Goal: Task Accomplishment & Management: Complete application form

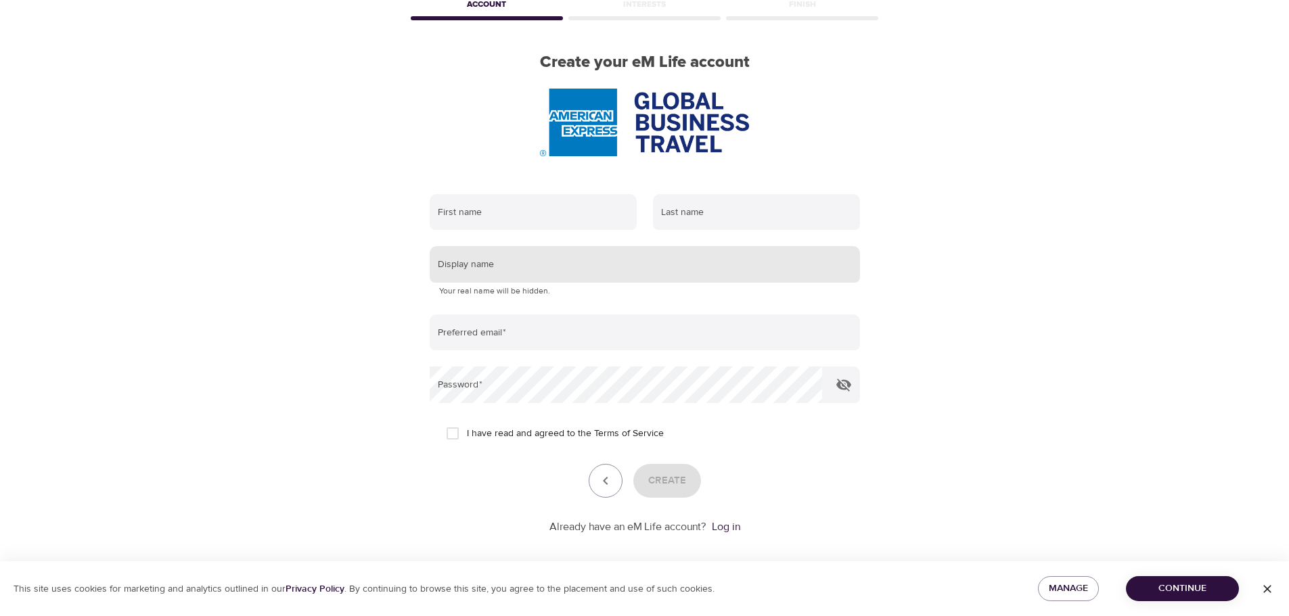
scroll to position [86, 0]
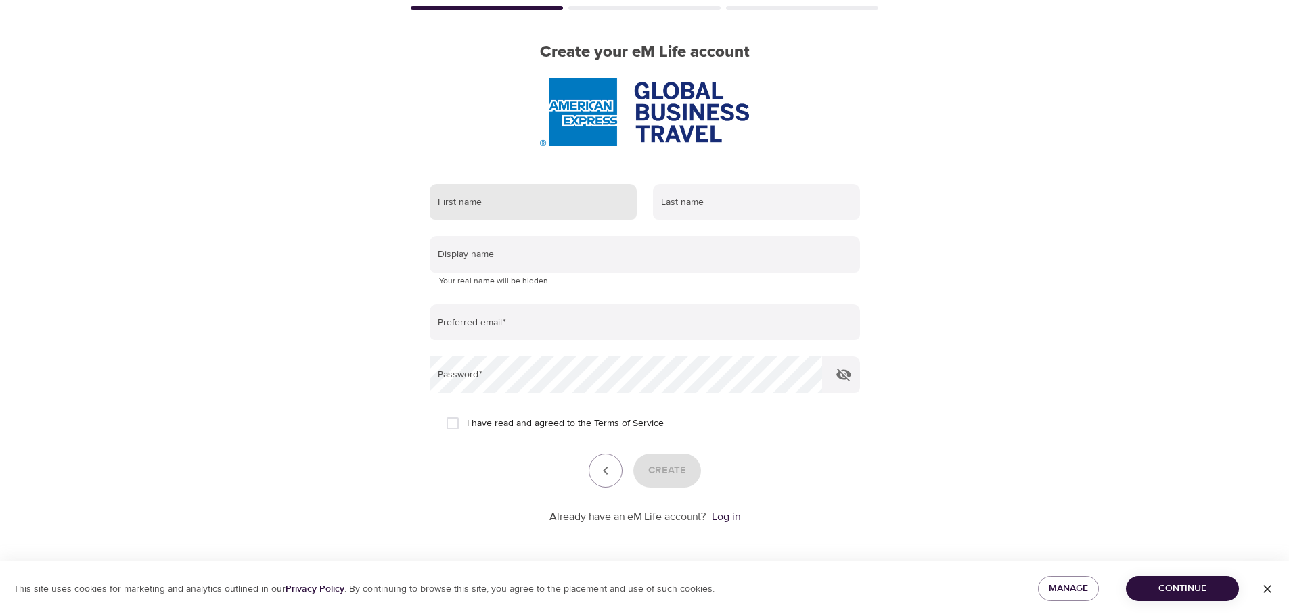
click at [458, 193] on input "text" at bounding box center [533, 202] width 207 height 37
type input "[PERSON_NAME]"
click at [700, 201] on input "text" at bounding box center [756, 202] width 207 height 37
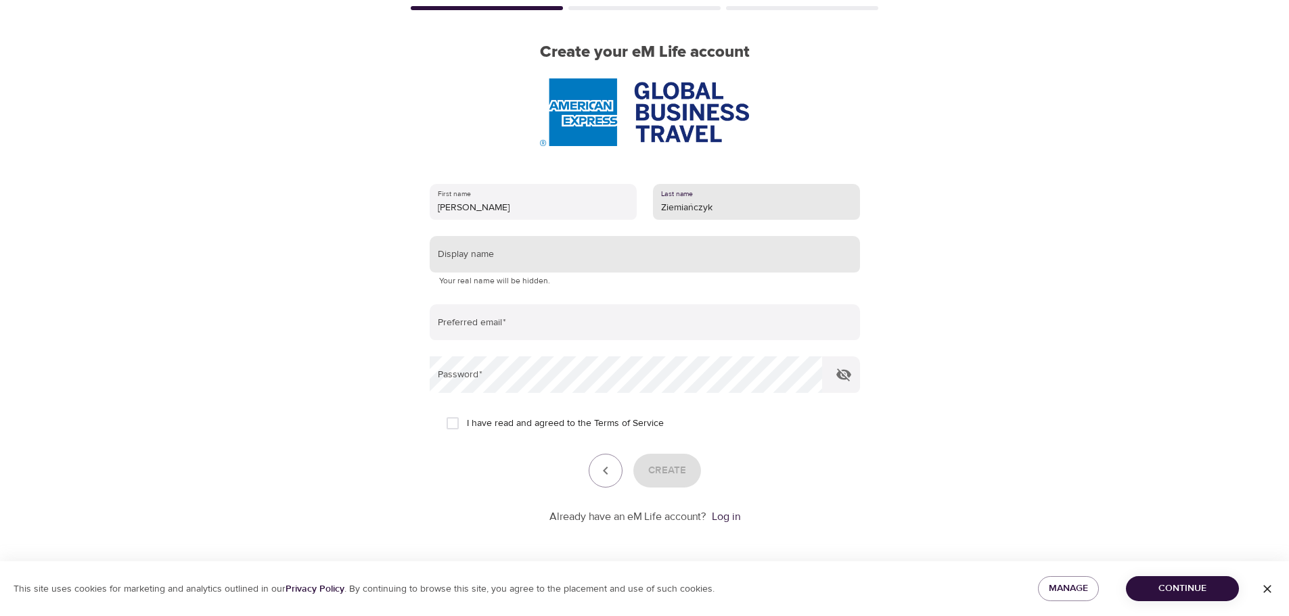
type input "Ziemiańczyk"
click at [512, 255] on input "text" at bounding box center [645, 254] width 430 height 37
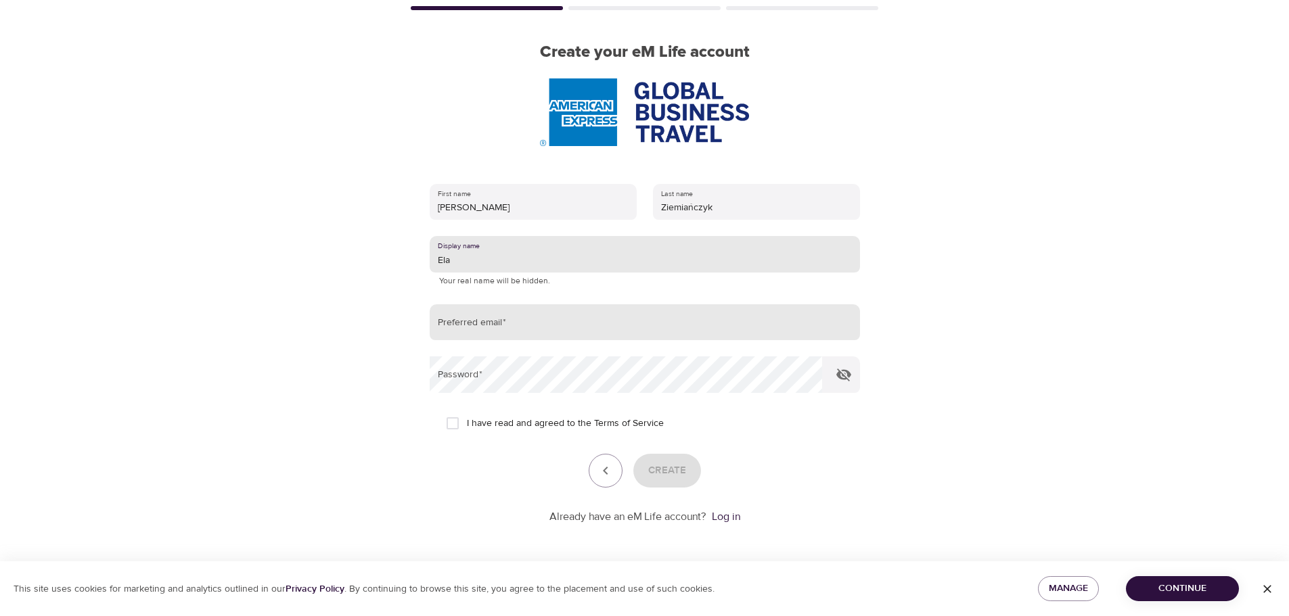
type input "Ela"
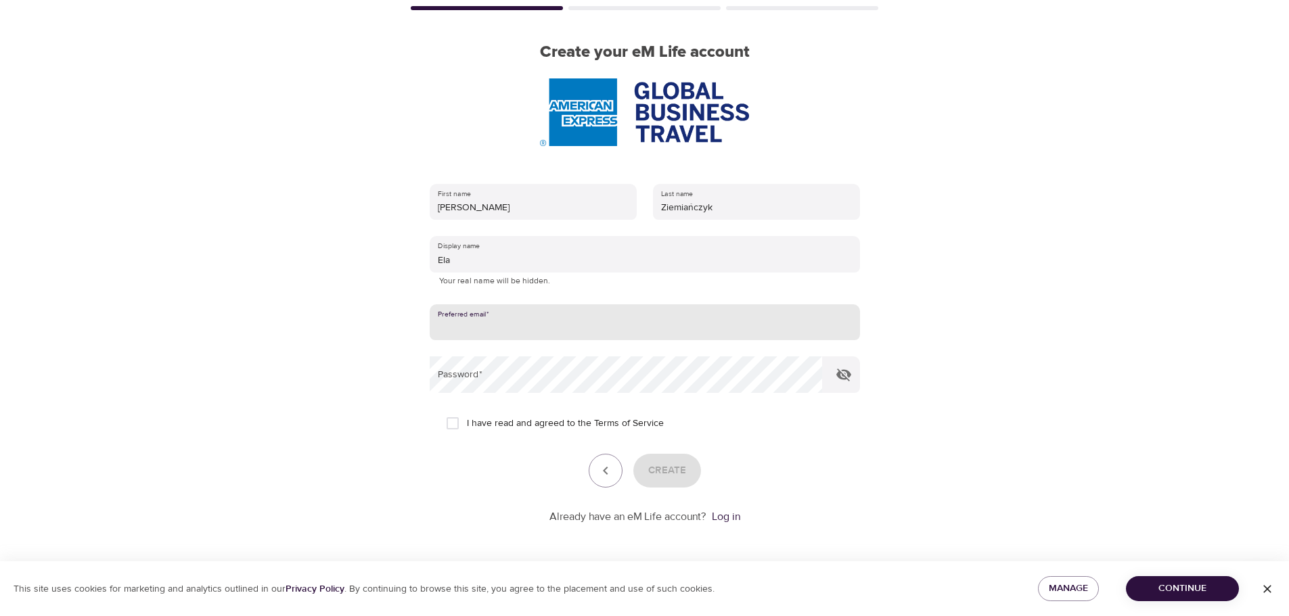
click at [493, 330] on input "email" at bounding box center [645, 322] width 430 height 37
type input "[PERSON_NAME][EMAIL_ADDRESS][DOMAIN_NAME]"
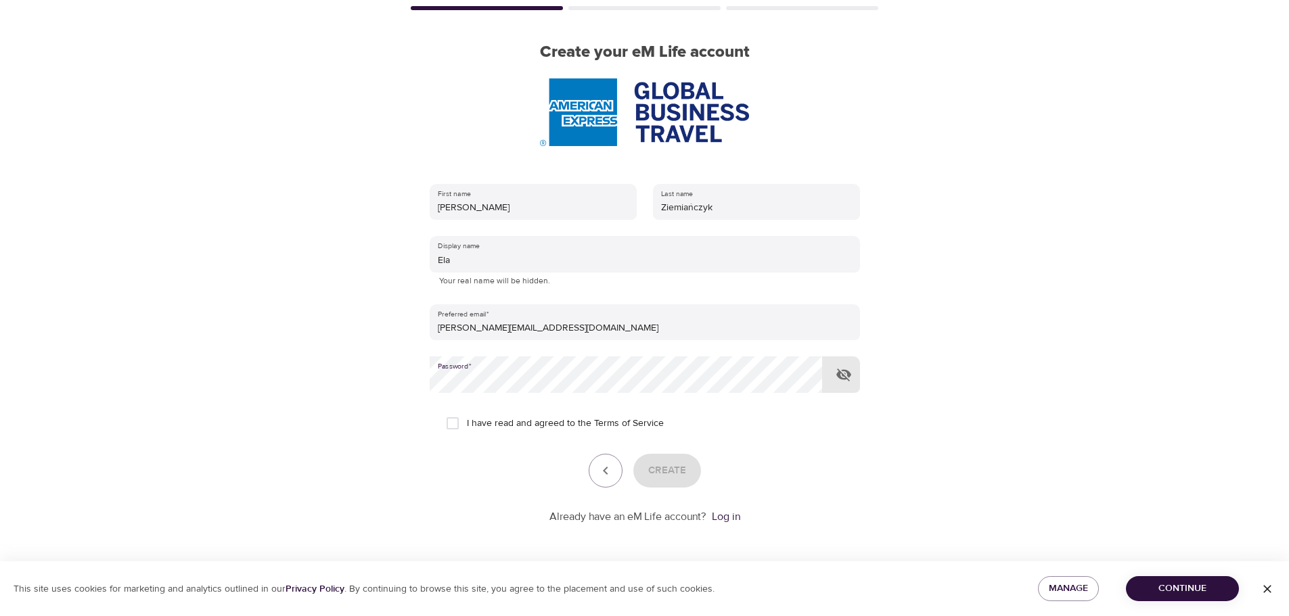
click at [453, 424] on input "I have read and agreed to the Terms of Service" at bounding box center [452, 423] width 28 height 28
checkbox input "true"
click at [678, 470] on span "Create" at bounding box center [667, 471] width 38 height 18
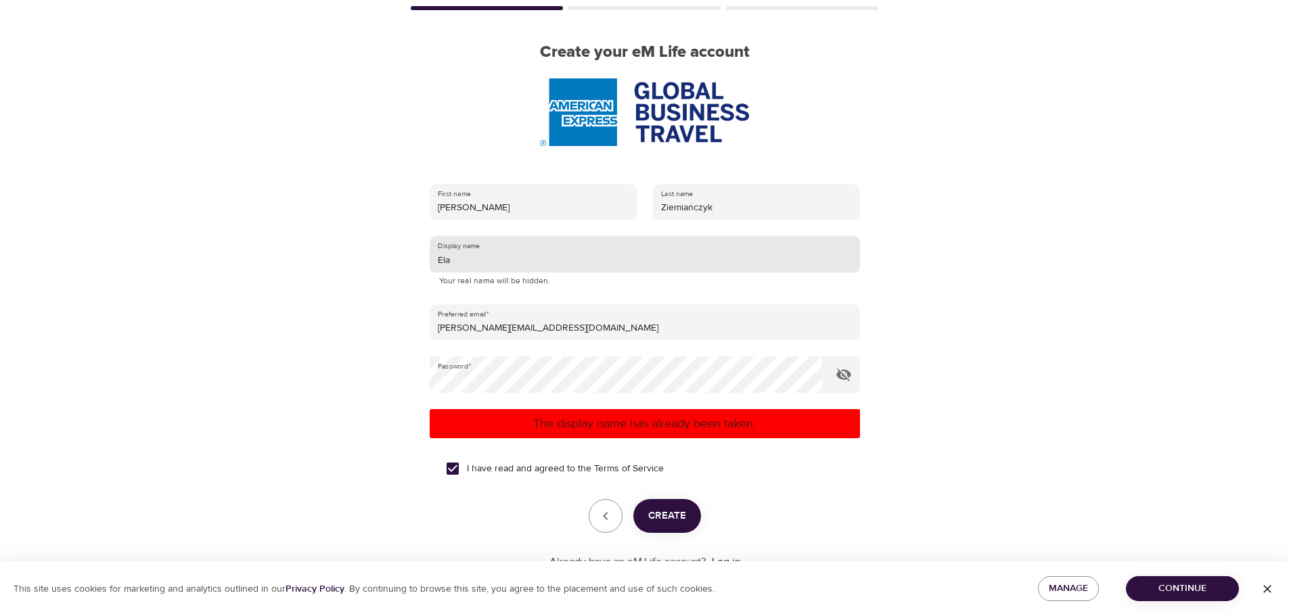
click at [482, 254] on input "Ela" at bounding box center [645, 254] width 430 height 37
type input "Ela88"
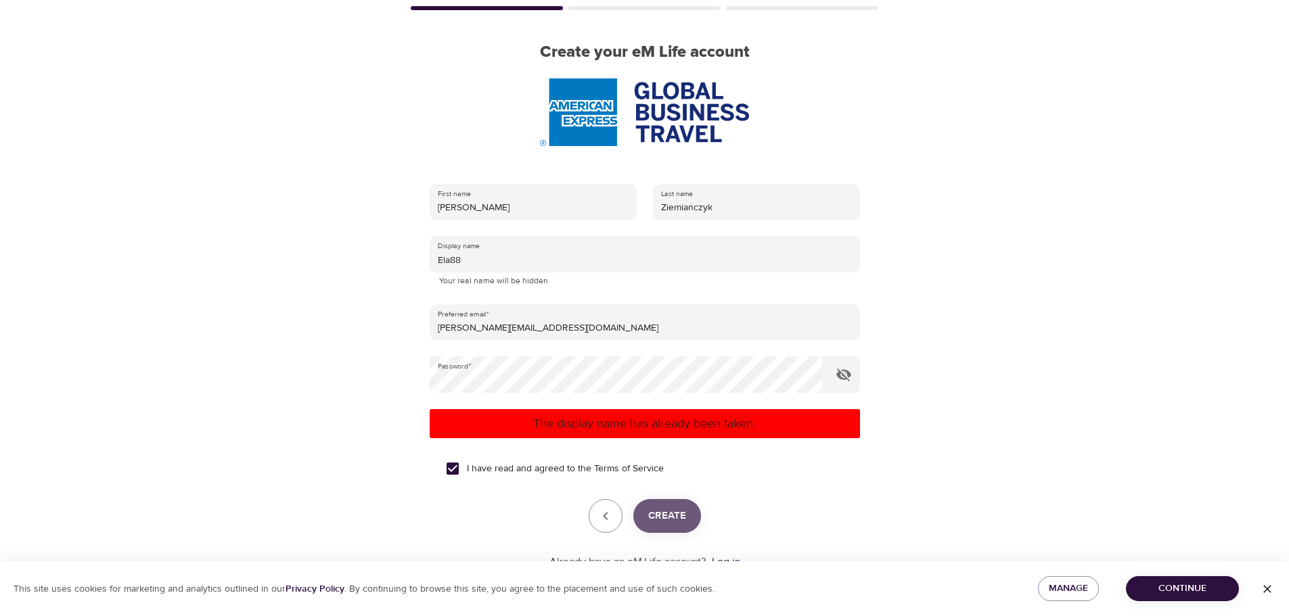
click at [668, 516] on span "Create" at bounding box center [667, 516] width 38 height 18
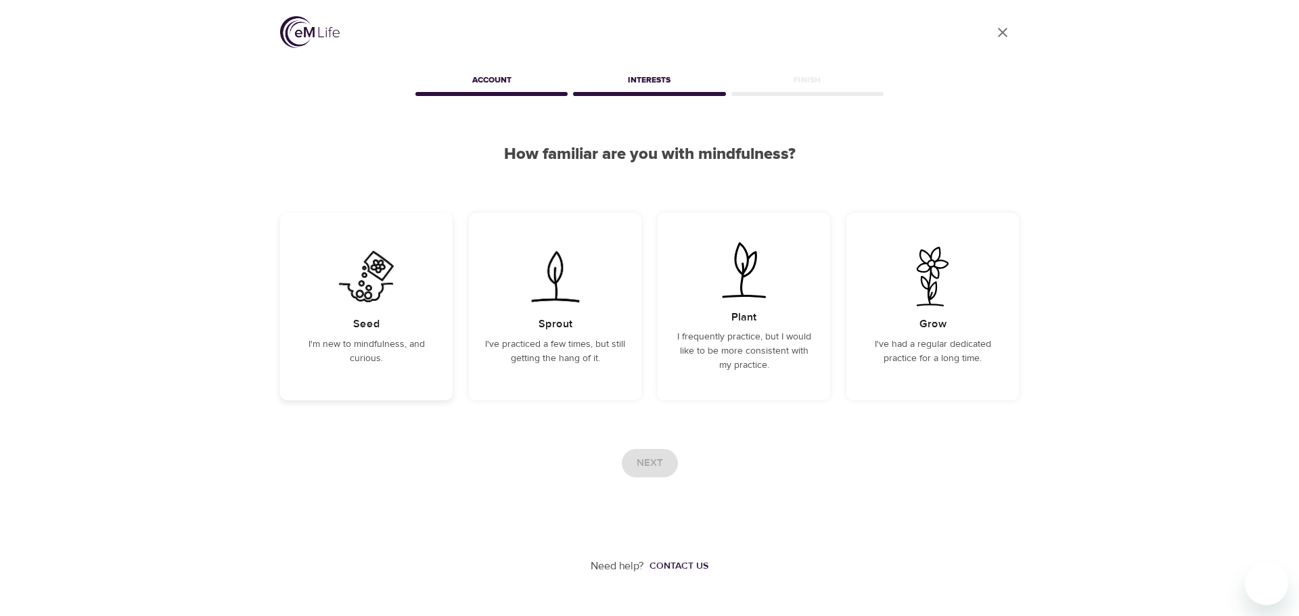
click at [370, 294] on img at bounding box center [366, 277] width 68 height 60
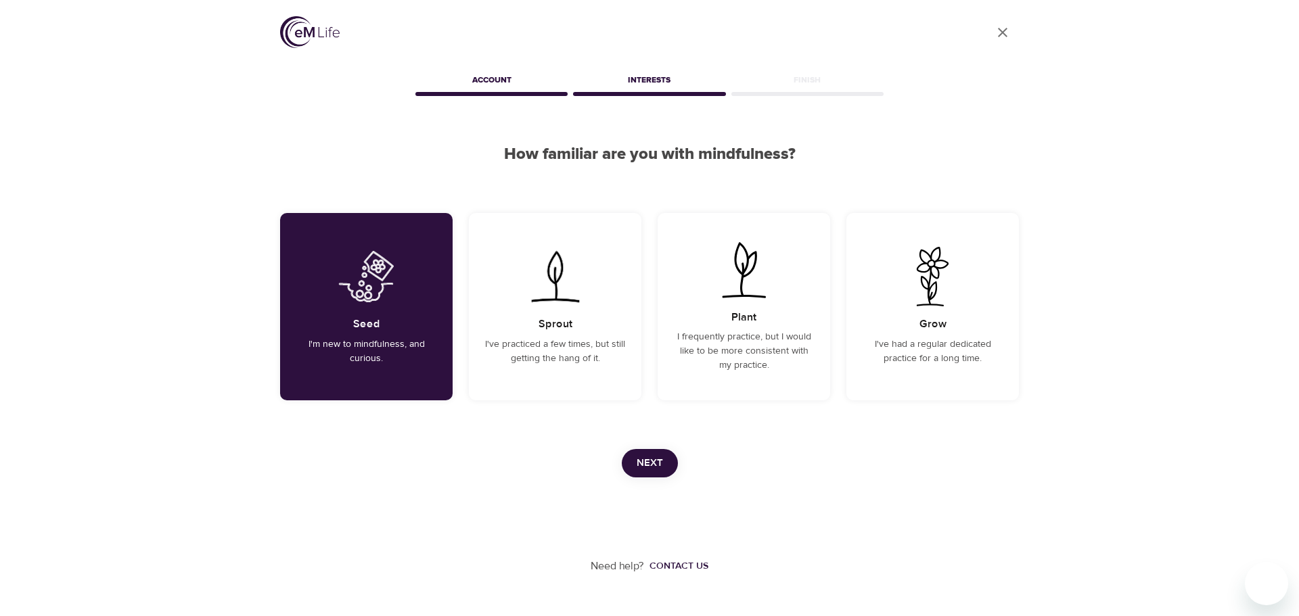
click at [656, 464] on span "Next" at bounding box center [650, 464] width 26 height 18
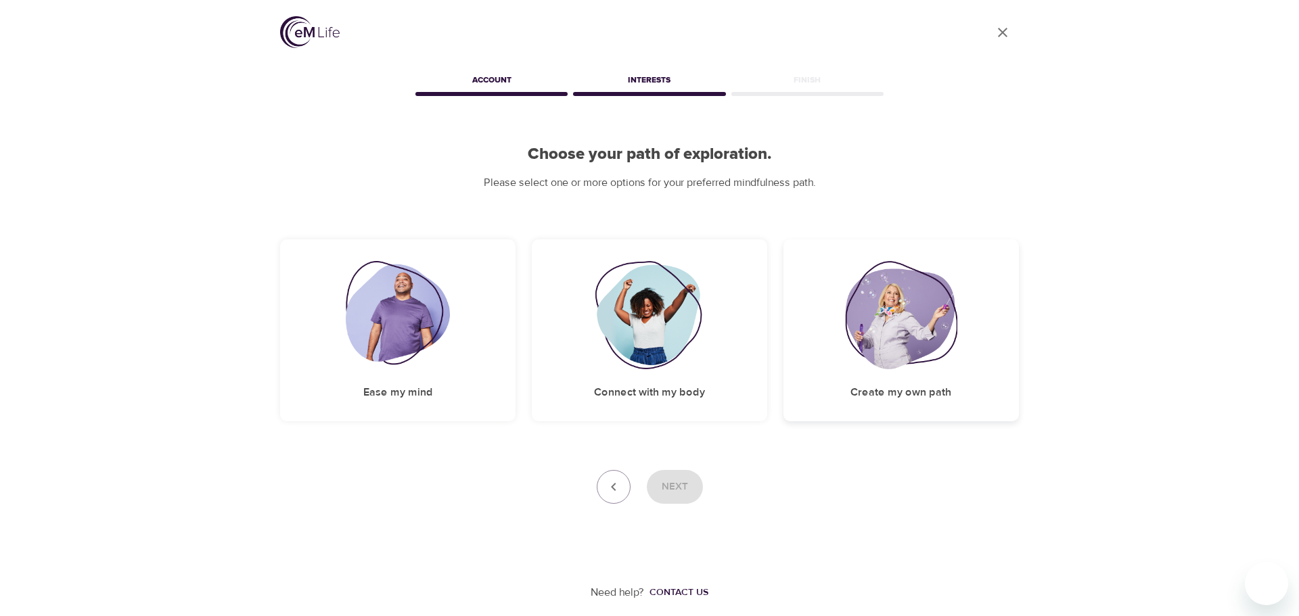
click at [917, 317] on img at bounding box center [901, 315] width 112 height 108
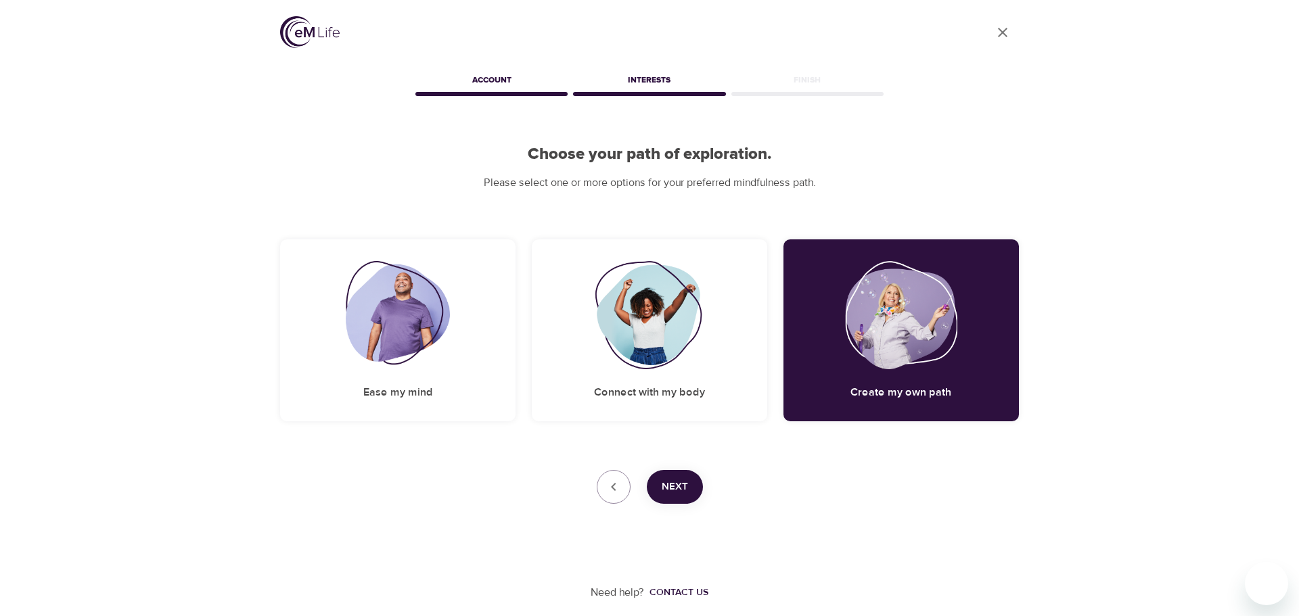
click at [681, 484] on span "Next" at bounding box center [675, 487] width 26 height 18
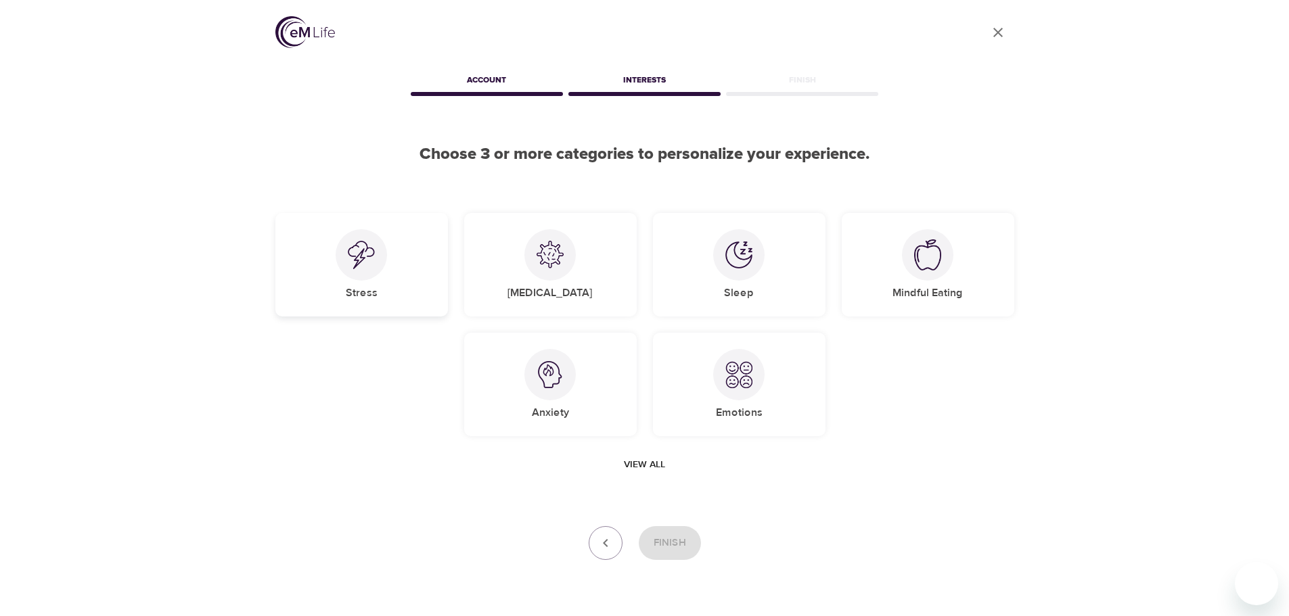
click at [361, 269] on div at bounding box center [361, 254] width 51 height 51
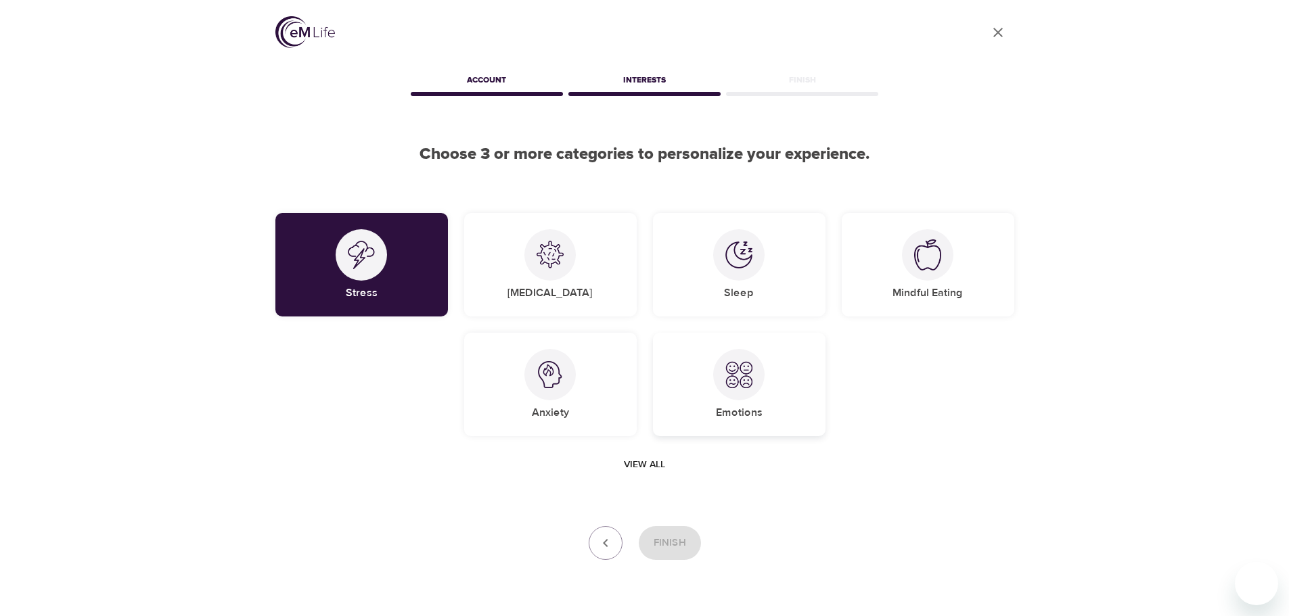
click at [741, 379] on img at bounding box center [738, 374] width 27 height 27
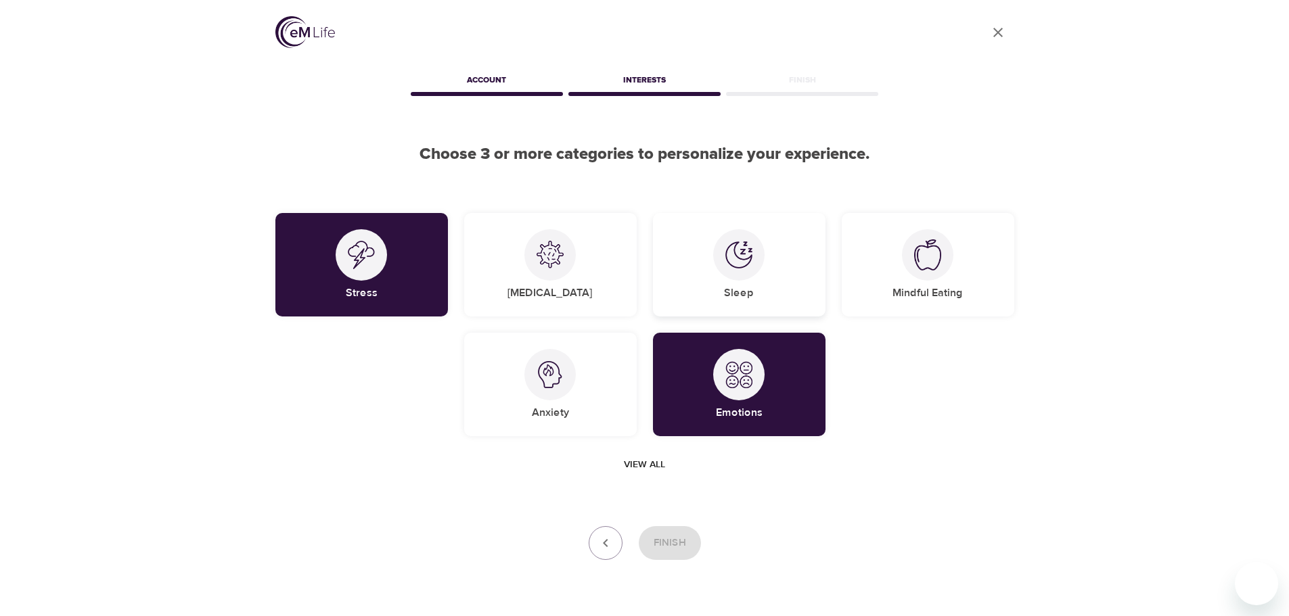
click at [734, 254] on img at bounding box center [738, 255] width 27 height 27
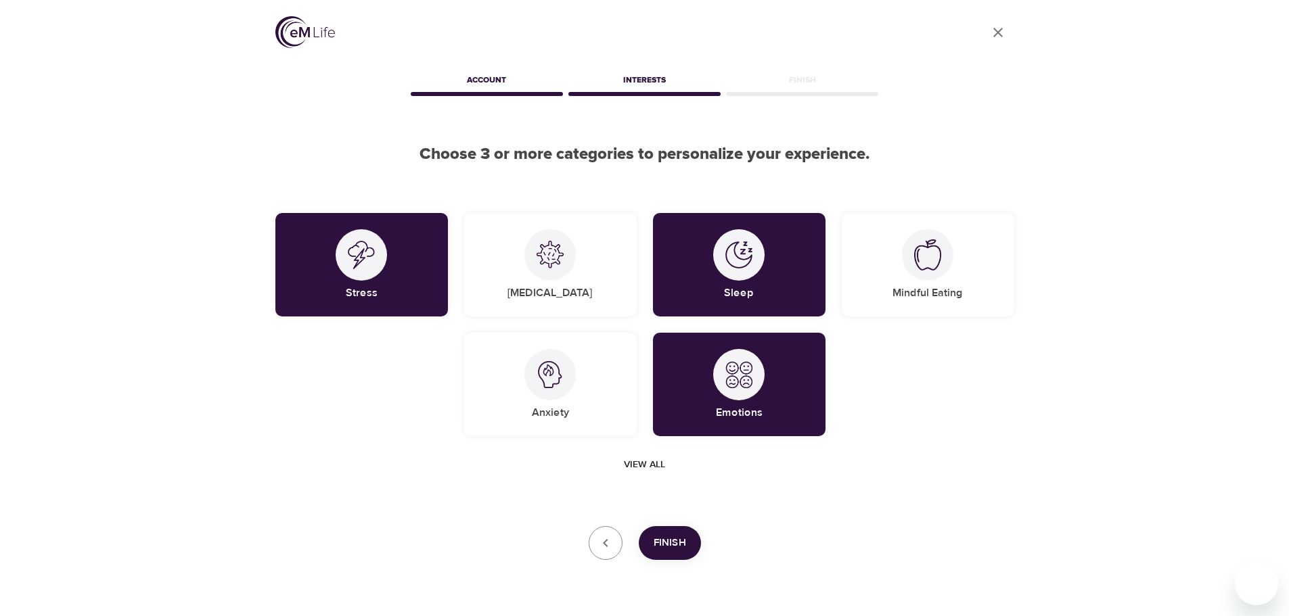
click at [678, 540] on span "Finish" at bounding box center [670, 543] width 32 height 18
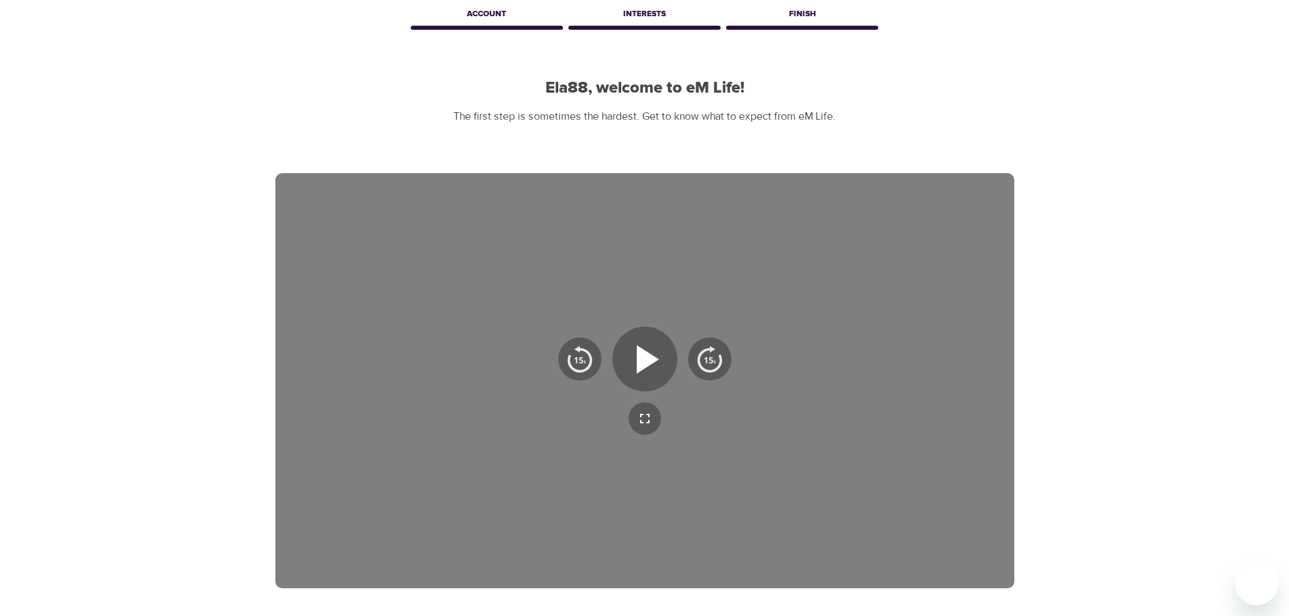
scroll to position [203, 0]
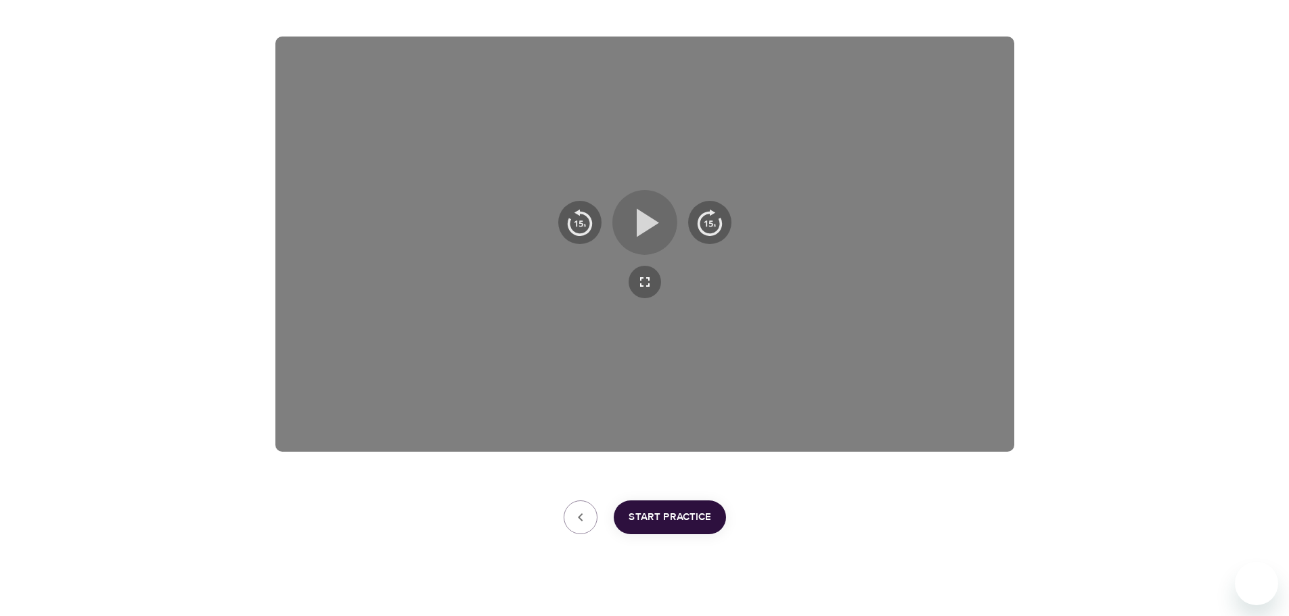
click at [639, 213] on icon "button" at bounding box center [648, 222] width 22 height 28
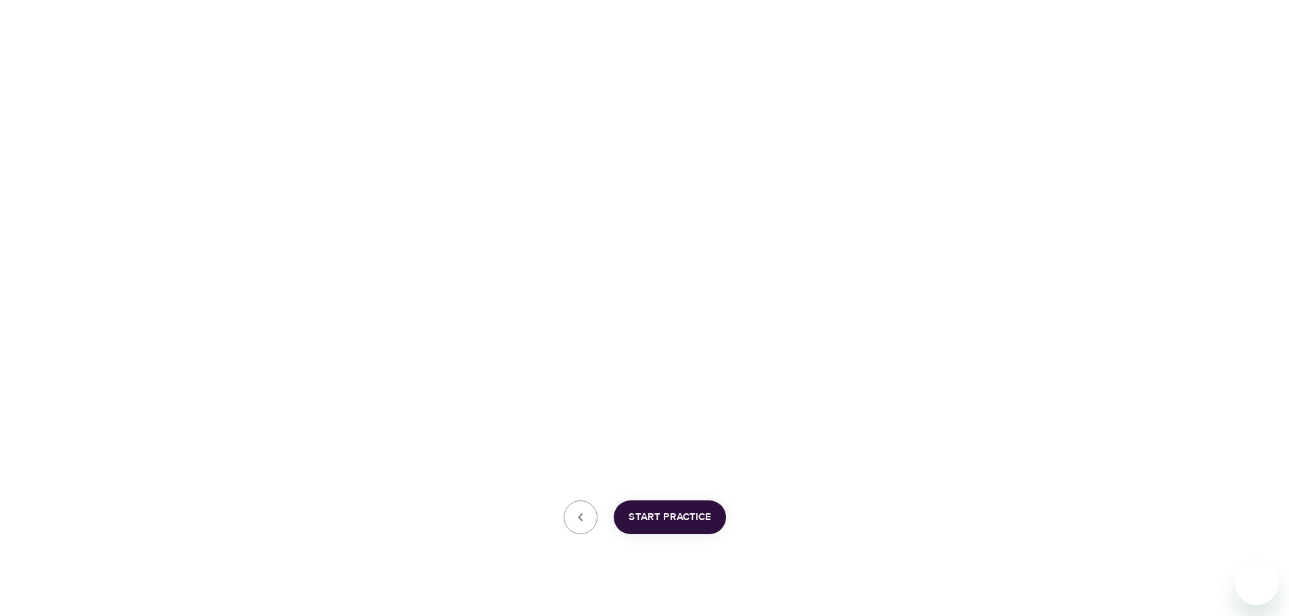
drag, startPoint x: 139, startPoint y: 1, endPoint x: 116, endPoint y: 59, distance: 62.6
click at [116, 59] on div "User Profile Account Interests Finish Ela88, welcome to eM Life! The first step…" at bounding box center [644, 214] width 1289 height 834
